Goal: Transaction & Acquisition: Subscribe to service/newsletter

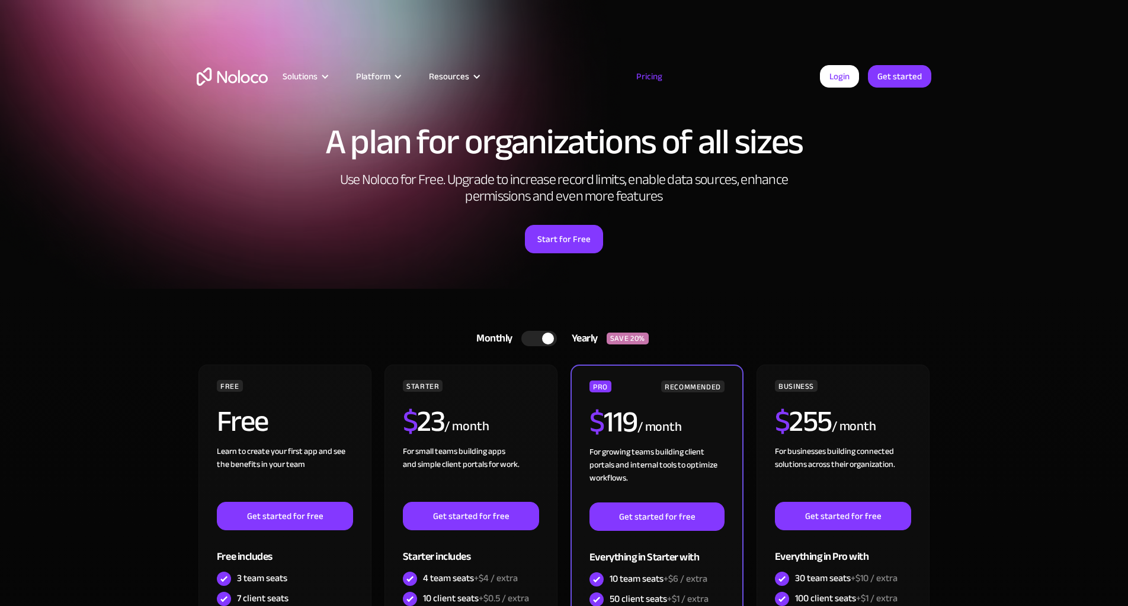
click at [225, 82] on img "home" at bounding box center [232, 77] width 71 height 18
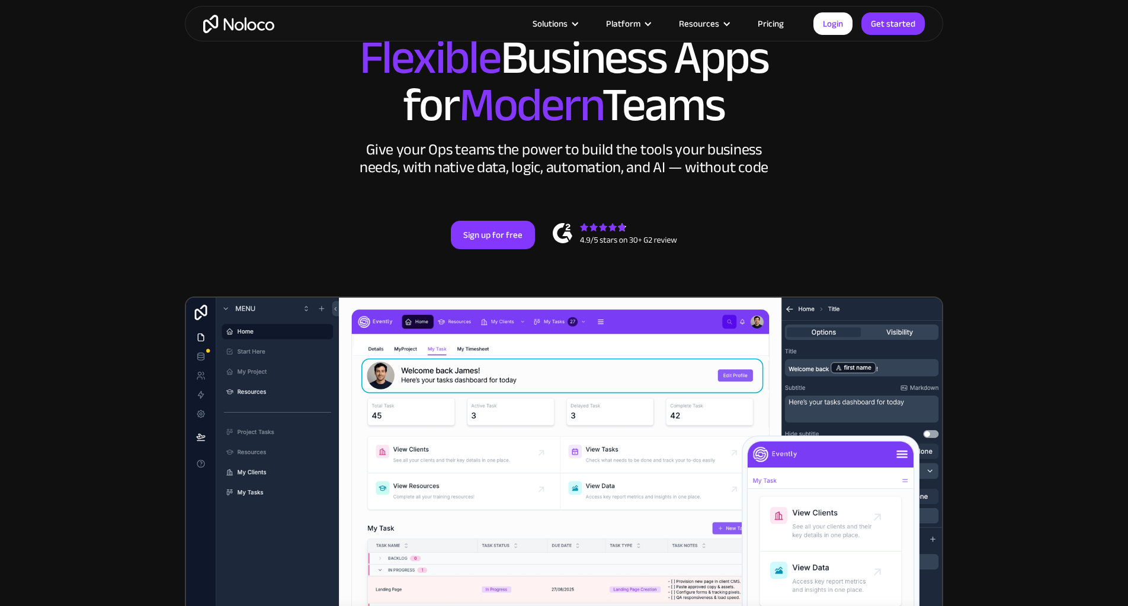
scroll to position [110, 0]
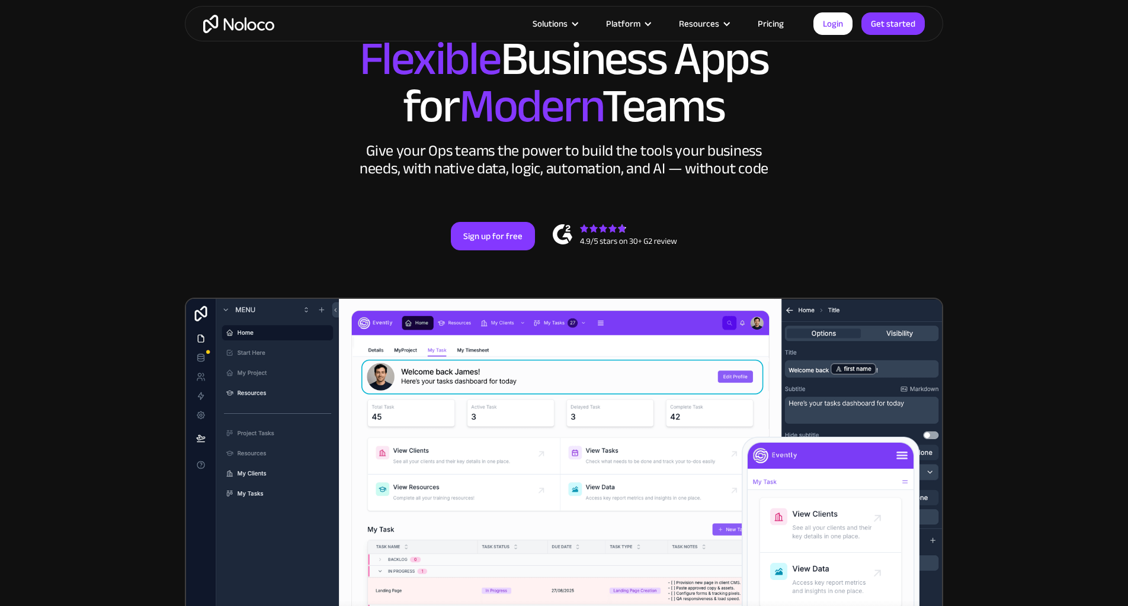
click at [770, 21] on link "Pricing" at bounding box center [771, 23] width 56 height 15
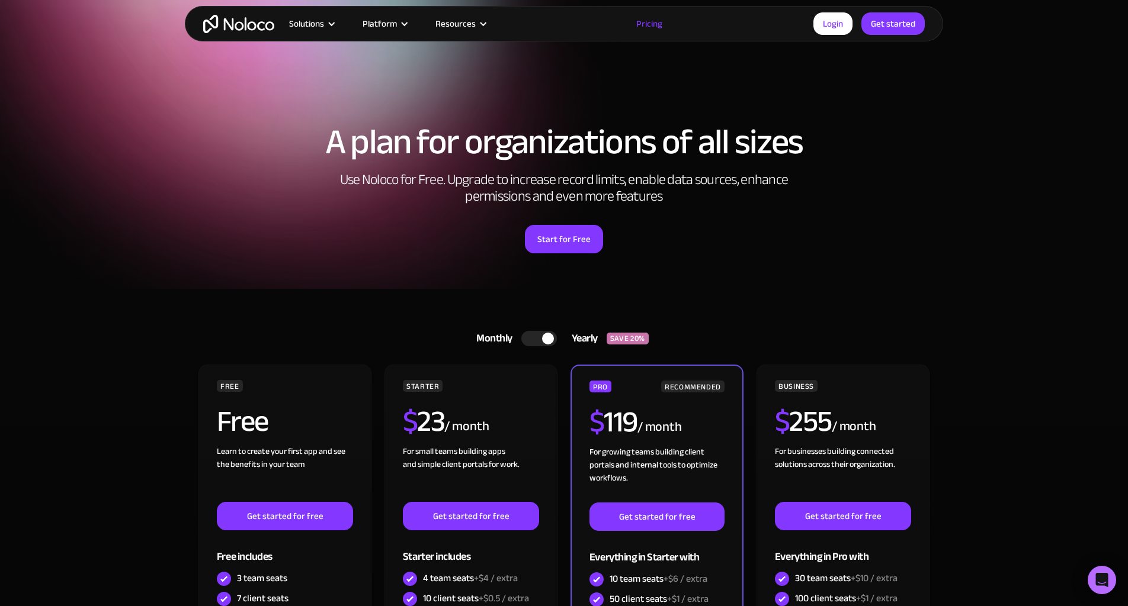
scroll to position [172, 0]
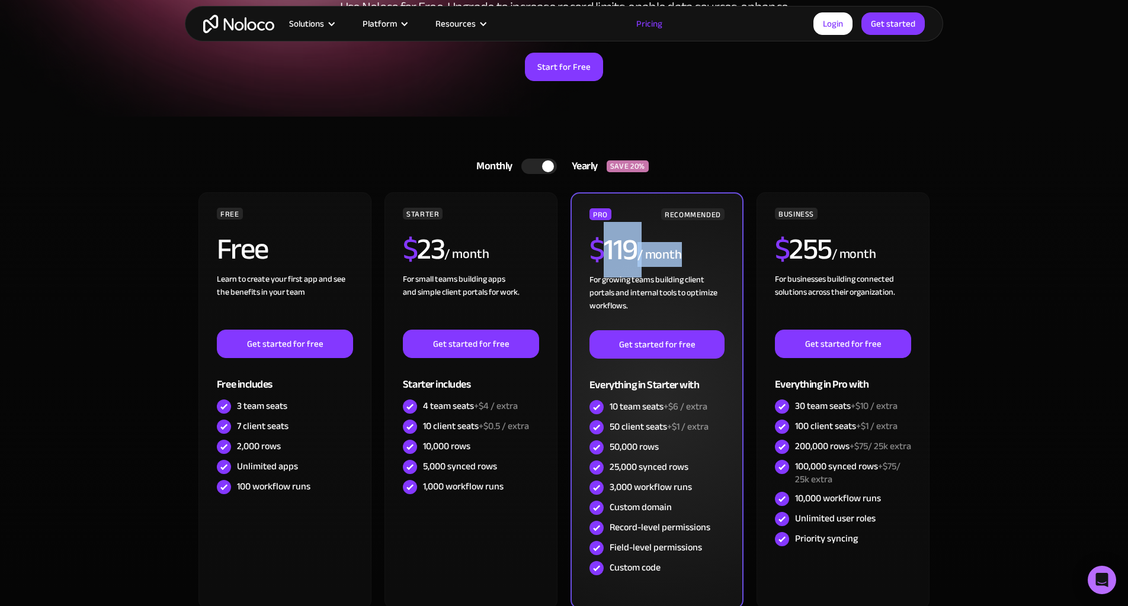
drag, startPoint x: 596, startPoint y: 255, endPoint x: 683, endPoint y: 253, distance: 87.7
click at [683, 253] on div "$ 119 / month" at bounding box center [656, 254] width 135 height 38
drag, startPoint x: 609, startPoint y: 408, endPoint x: 654, endPoint y: 406, distance: 45.1
click at [654, 406] on div "10 team seats +$6 / extra" at bounding box center [658, 406] width 98 height 13
drag, startPoint x: 591, startPoint y: 256, endPoint x: 697, endPoint y: 248, distance: 106.3
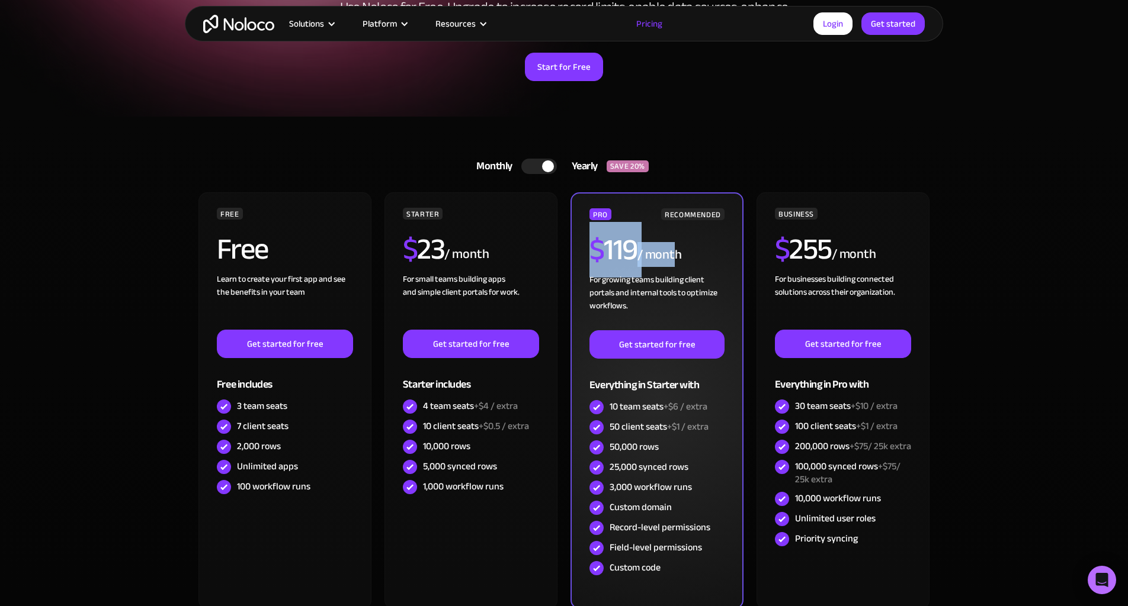
click at [686, 248] on div "$ 119 / month" at bounding box center [656, 254] width 135 height 38
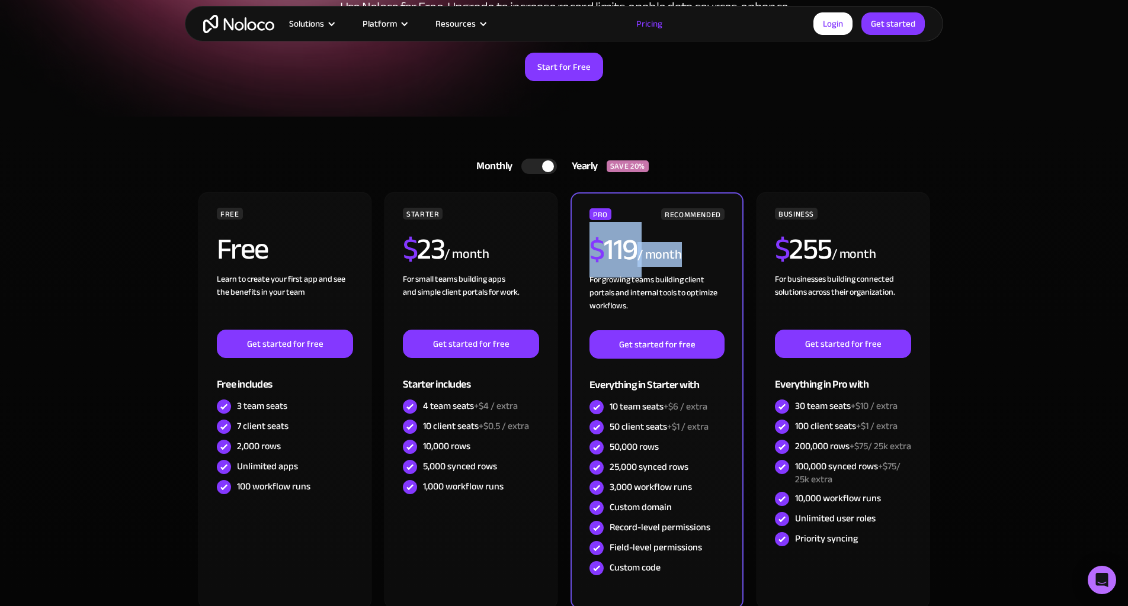
click at [540, 160] on div at bounding box center [539, 166] width 36 height 15
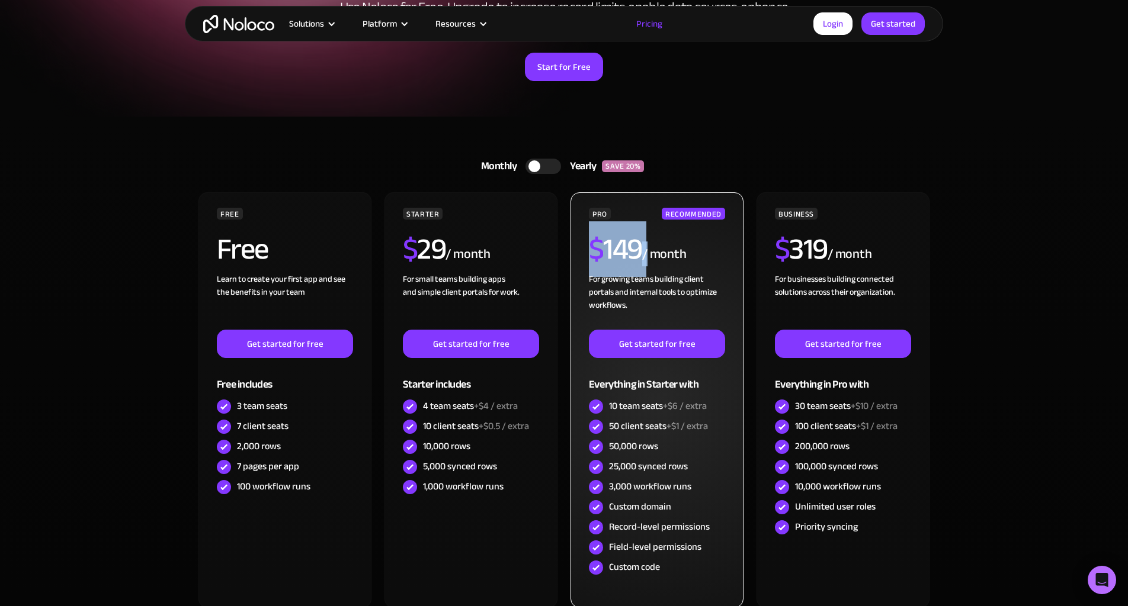
drag, startPoint x: 612, startPoint y: 246, endPoint x: 689, endPoint y: 248, distance: 77.6
click at [665, 248] on div "$ 149 / month" at bounding box center [657, 254] width 136 height 38
drag, startPoint x: 614, startPoint y: 405, endPoint x: 686, endPoint y: 413, distance: 72.7
click at [681, 413] on div "10 team seats +$6 / extra" at bounding box center [658, 406] width 98 height 13
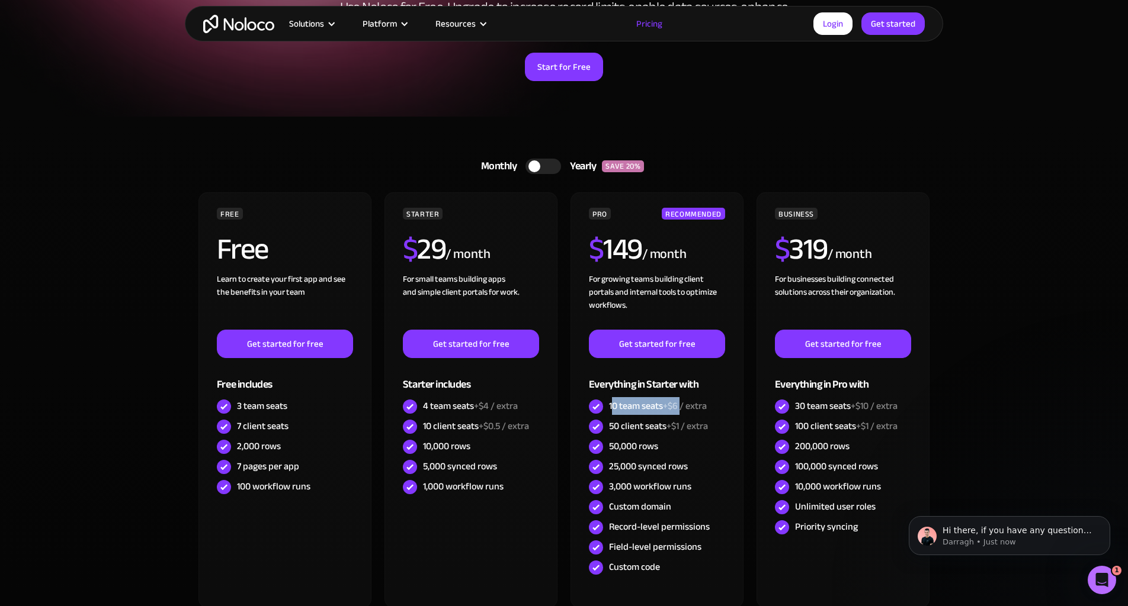
scroll to position [0, 0]
